Goal: Transaction & Acquisition: Download file/media

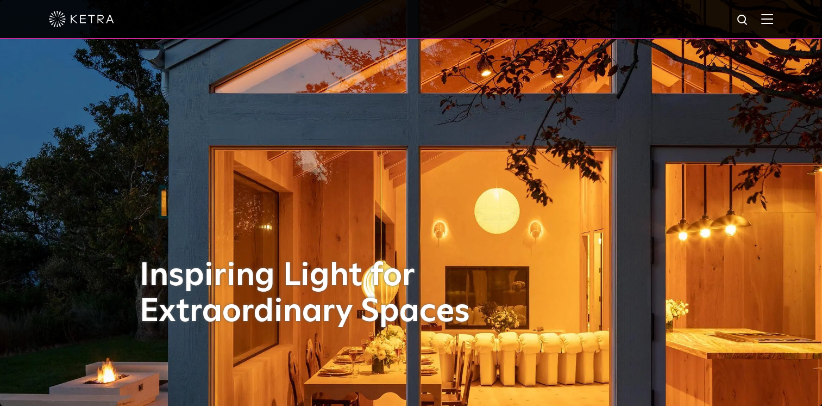
click at [774, 21] on img at bounding box center [768, 19] width 12 height 10
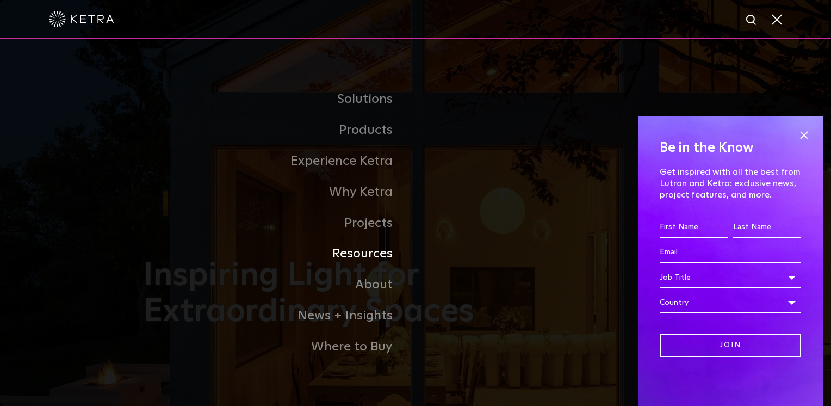
click at [374, 255] on link "Resources" at bounding box center [280, 253] width 272 height 31
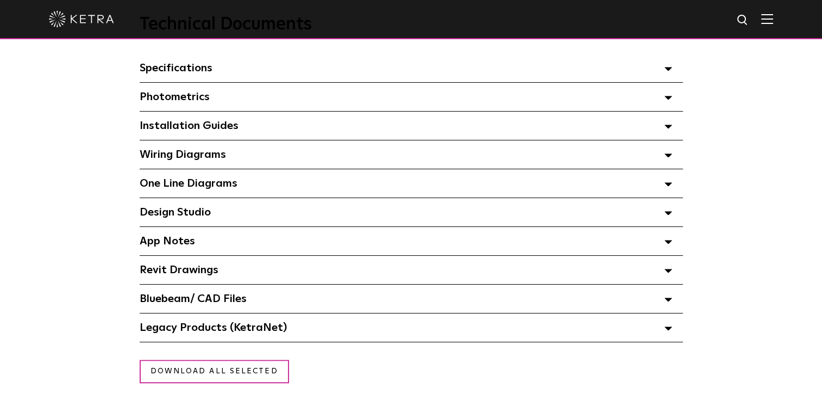
scroll to position [761, 0]
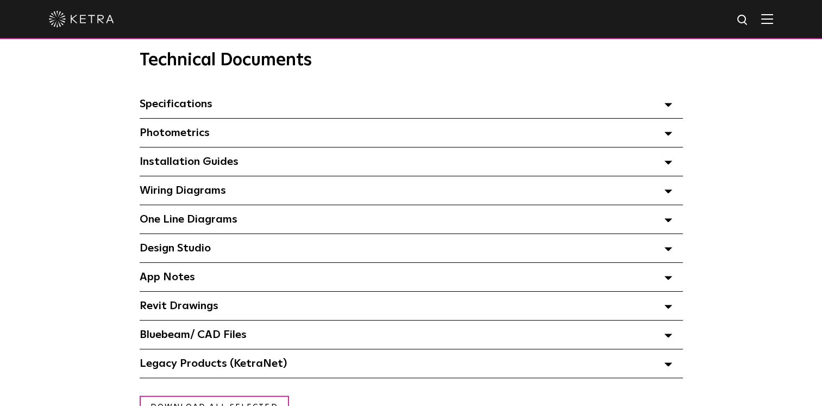
click at [191, 108] on span "Specifications Select checkboxes to use the bulk download option below" at bounding box center [176, 103] width 73 height 11
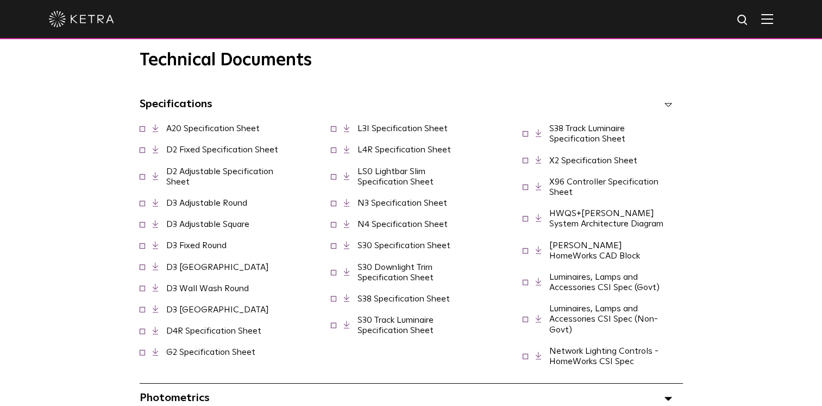
click at [196, 133] on link "A20 Specification Sheet" at bounding box center [212, 128] width 93 height 9
